Goal: Find specific page/section: Find specific page/section

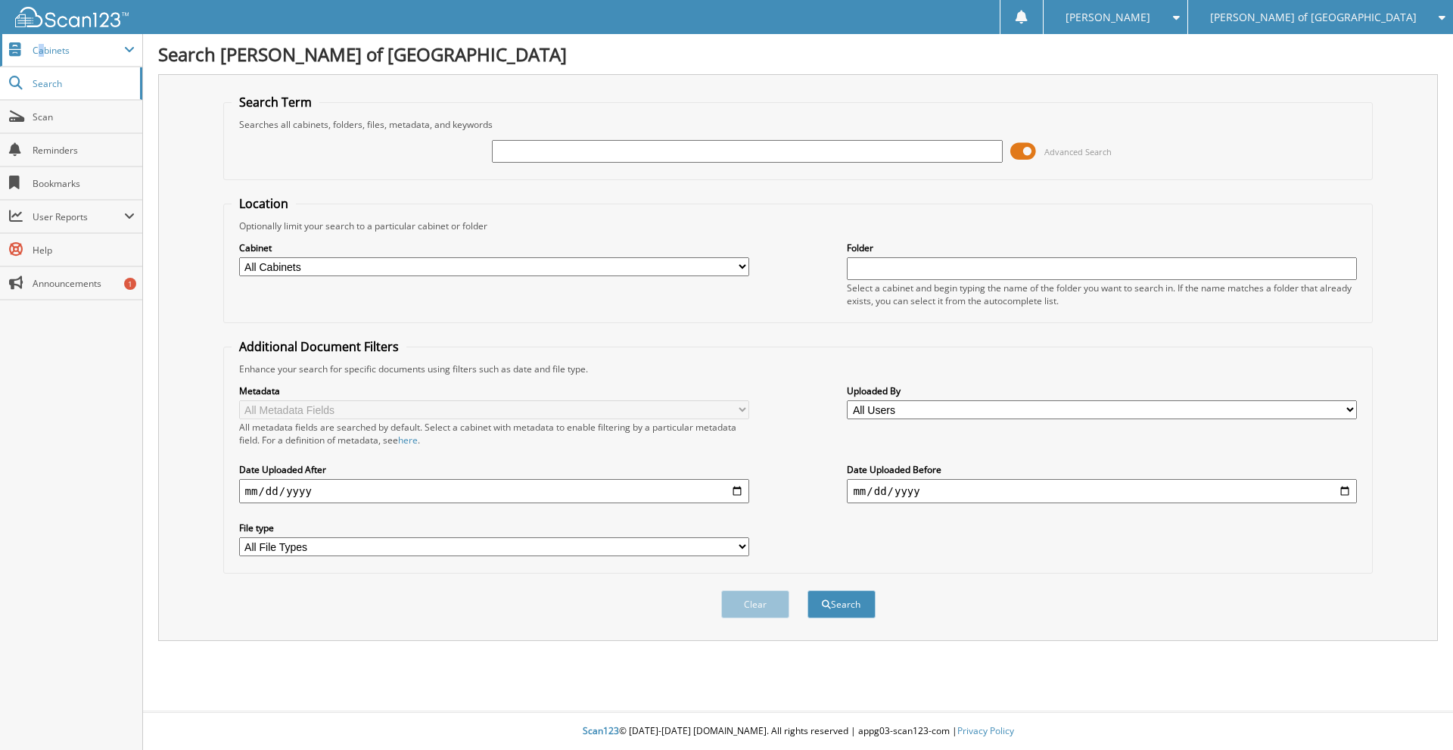
click at [41, 50] on span "Cabinets" at bounding box center [79, 50] width 92 height 13
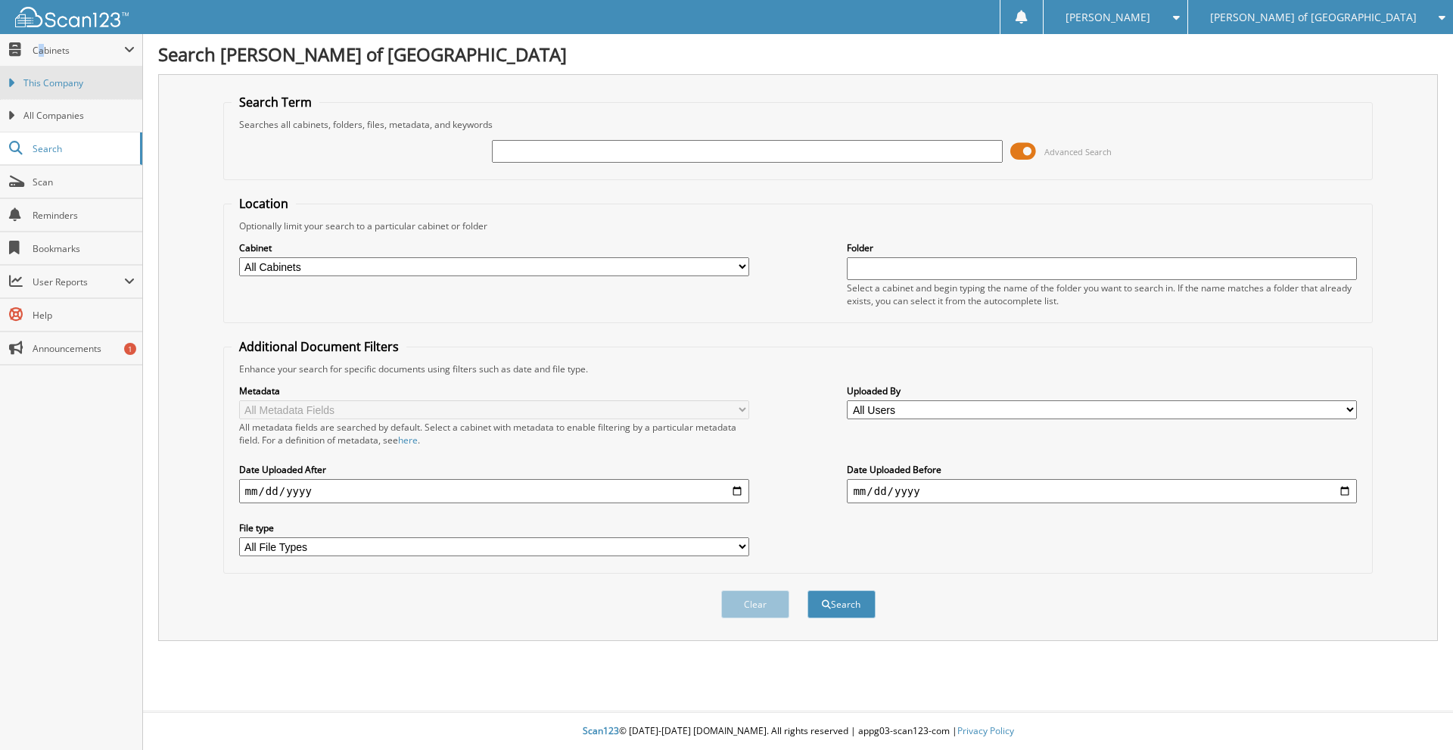
click at [84, 81] on span "This Company" at bounding box center [78, 83] width 111 height 14
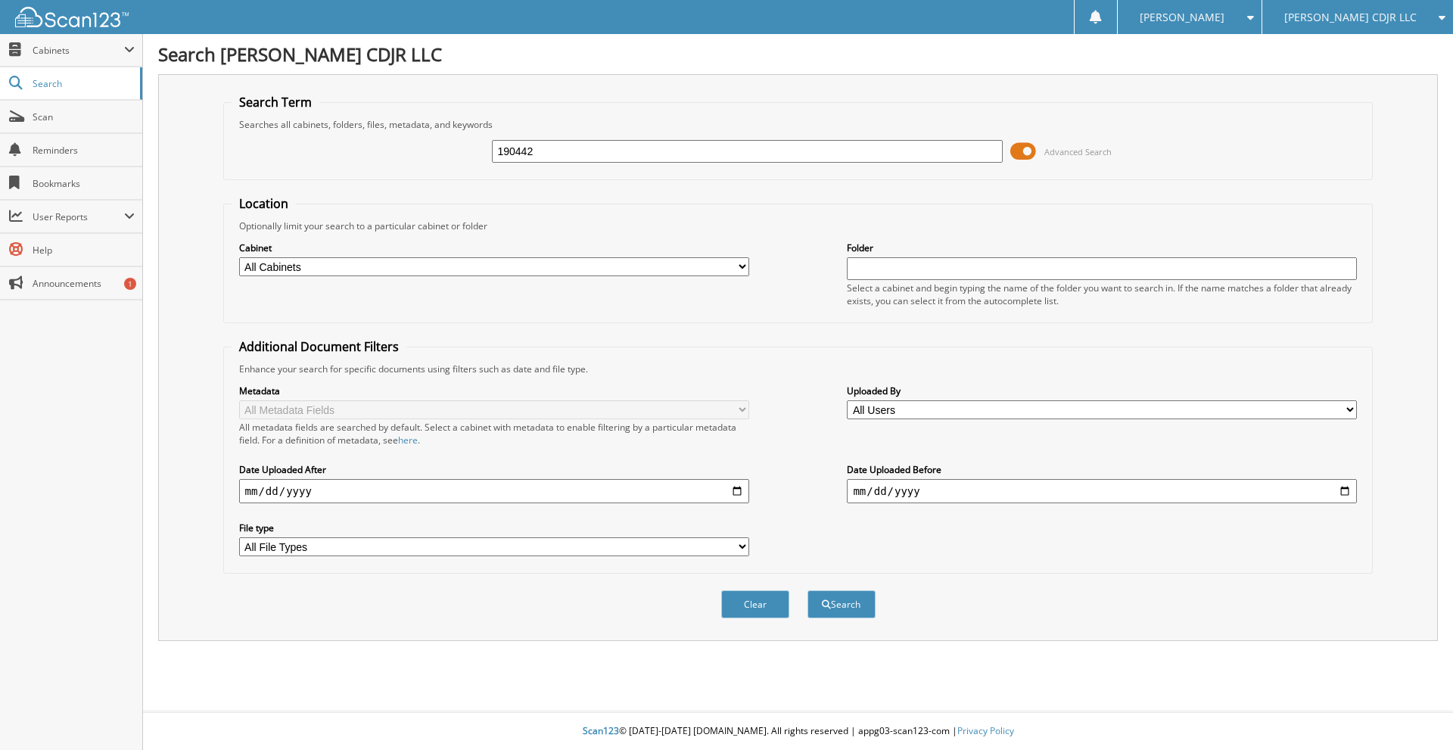
type input "190442"
click at [808, 590] on button "Search" at bounding box center [842, 604] width 68 height 28
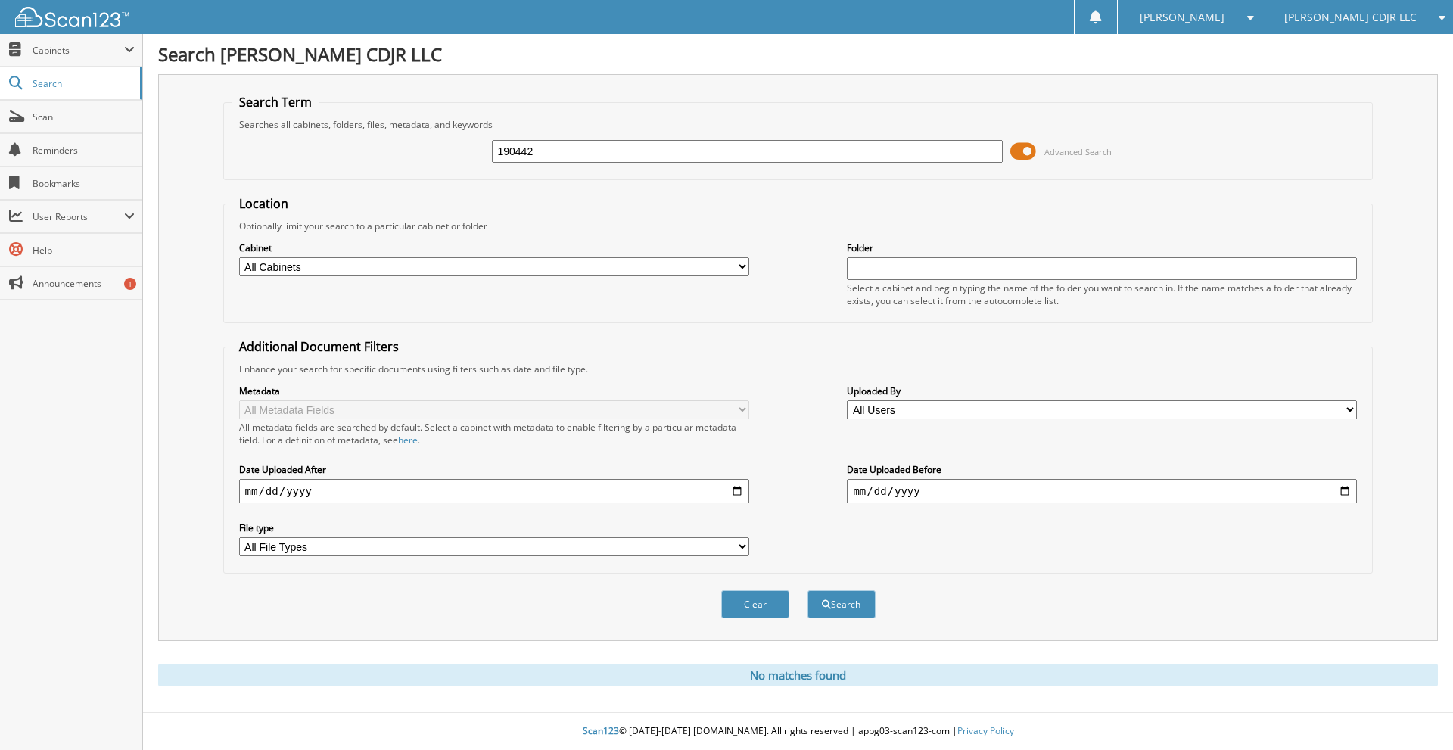
click at [587, 159] on input "190442" at bounding box center [747, 151] width 510 height 23
type input "1"
type input "S"
type input "19470"
click at [808, 590] on button "Search" at bounding box center [842, 604] width 68 height 28
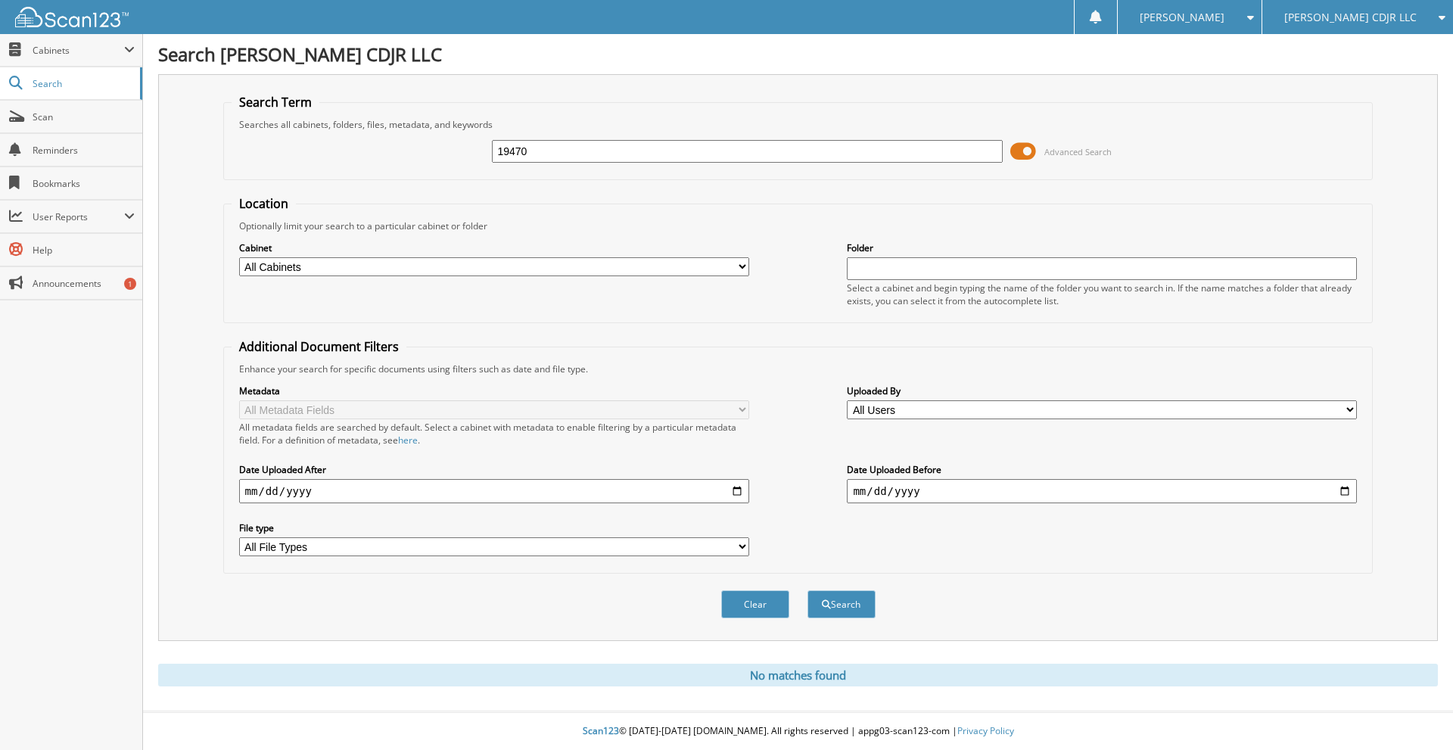
click at [1378, 26] on div "[PERSON_NAME] CDJR LLC" at bounding box center [1358, 17] width 176 height 34
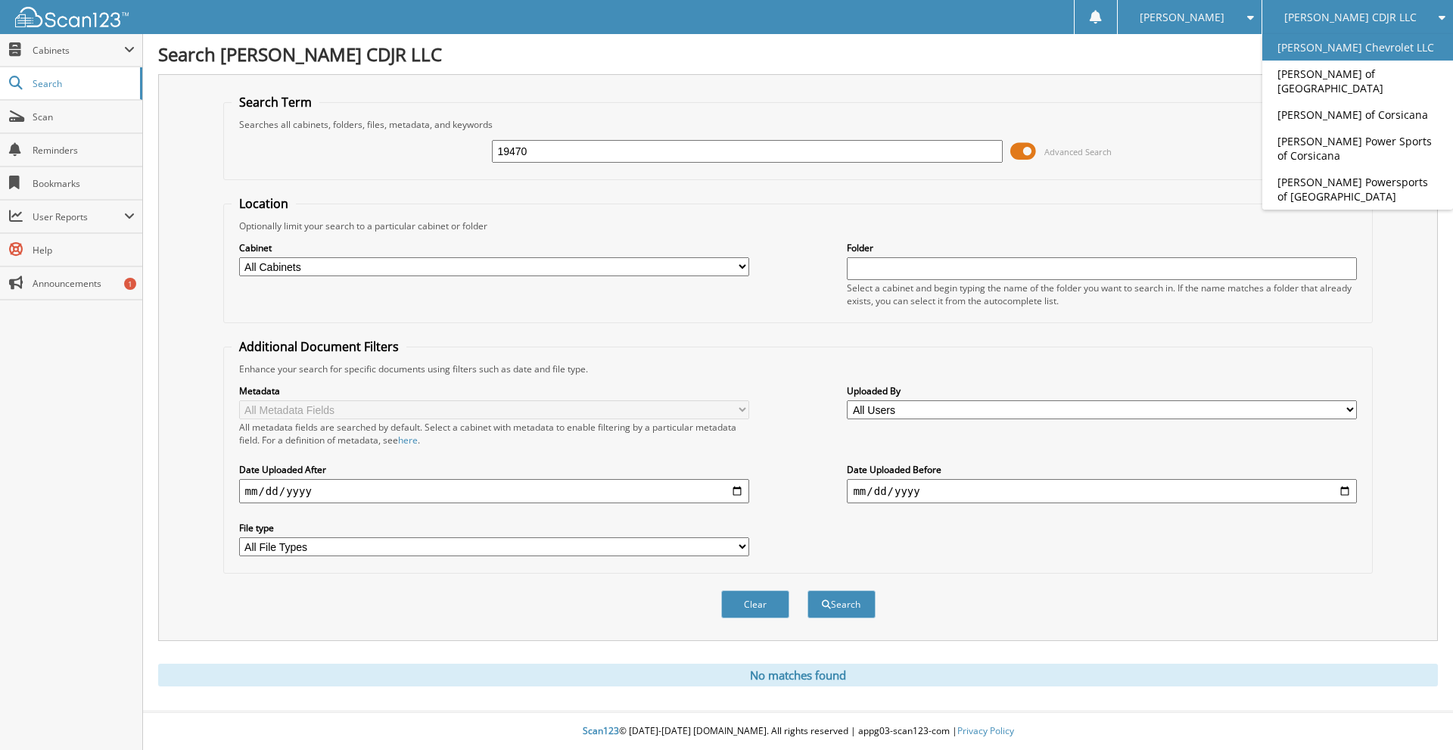
click at [1374, 46] on link "[PERSON_NAME] Chevrolet LLC" at bounding box center [1357, 47] width 191 height 26
